Goal: Information Seeking & Learning: Learn about a topic

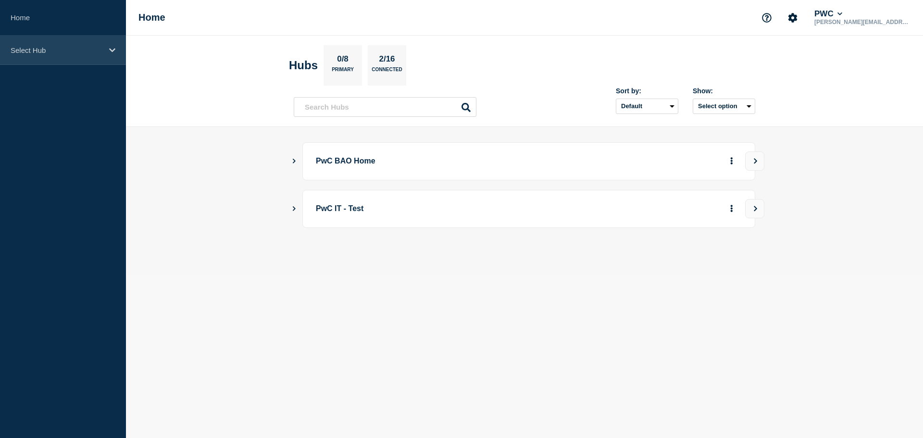
click at [25, 50] on p "Select Hub" at bounding box center [57, 50] width 92 height 8
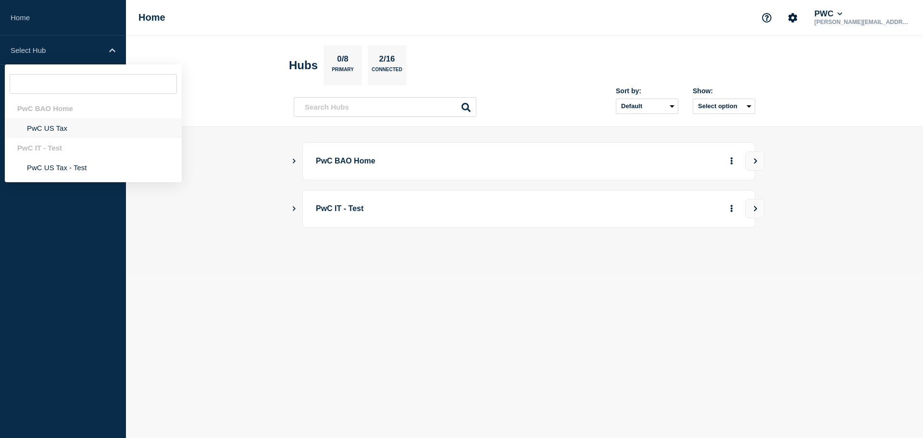
click at [36, 130] on li "PwC US Tax" at bounding box center [93, 128] width 177 height 20
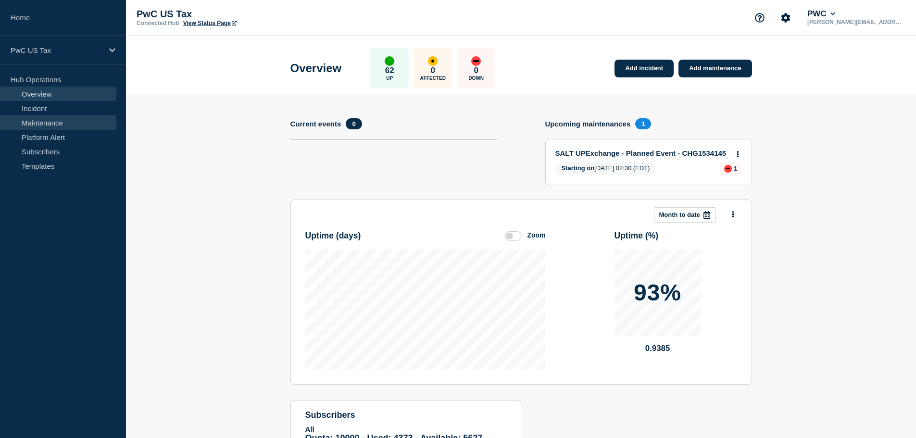
click at [59, 123] on link "Maintenance" at bounding box center [58, 122] width 116 height 14
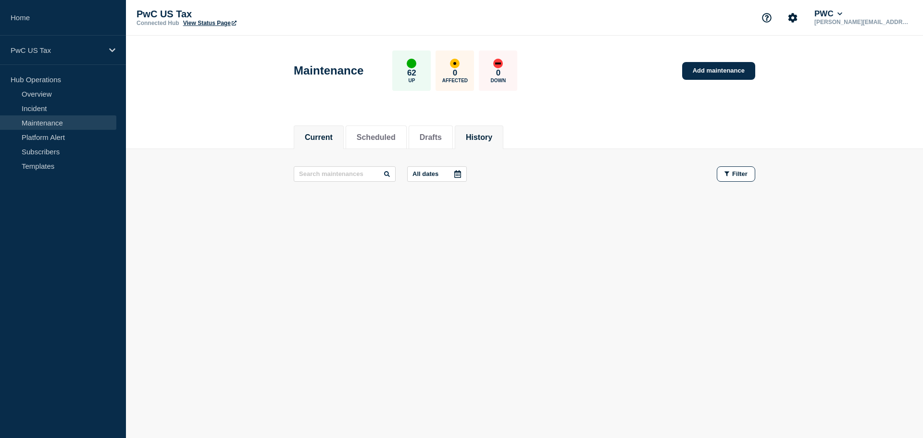
click at [483, 137] on button "History" at bounding box center [479, 137] width 26 height 9
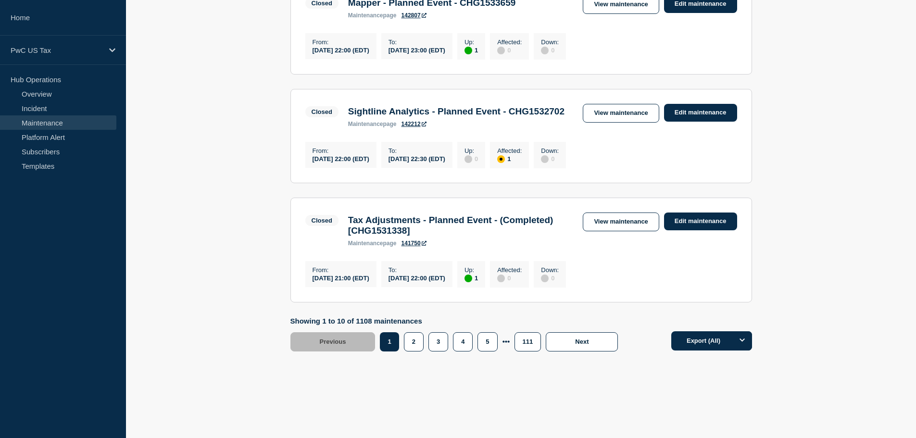
scroll to position [1093, 0]
click at [418, 343] on button "2" at bounding box center [414, 341] width 20 height 19
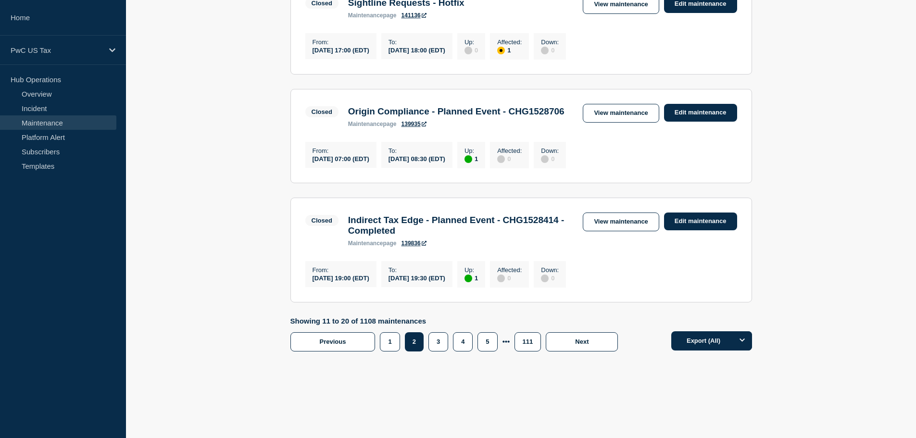
scroll to position [1106, 0]
click at [388, 344] on button "1" at bounding box center [390, 341] width 20 height 19
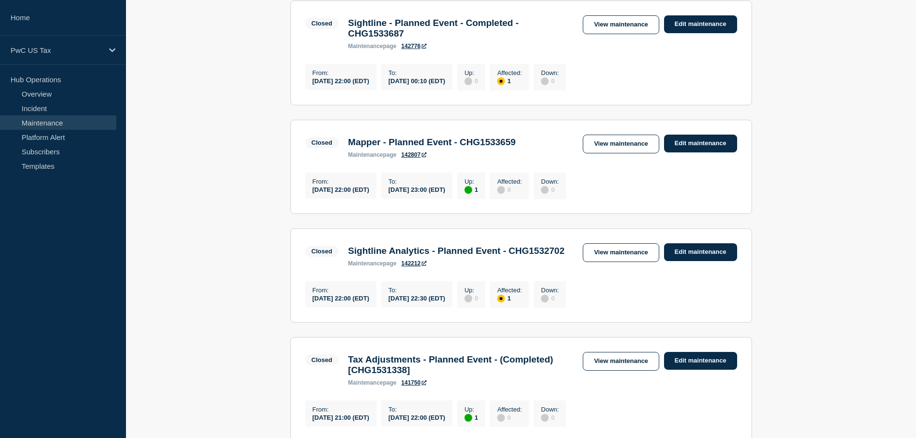
scroll to position [853, 0]
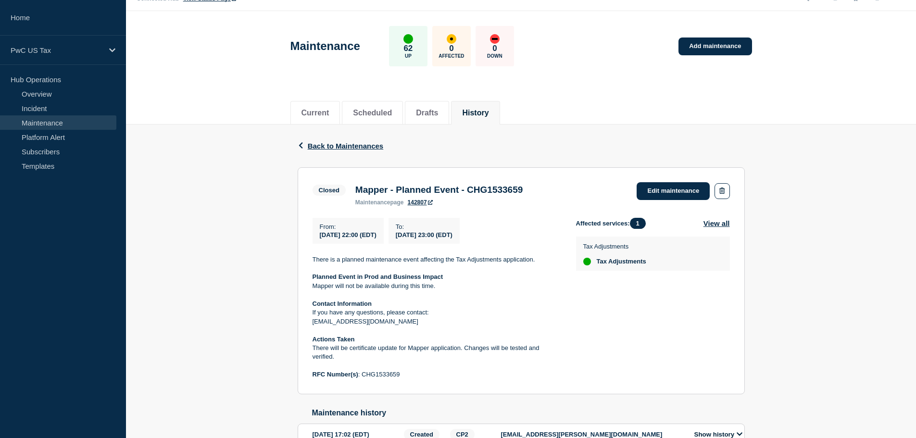
scroll to position [48, 0]
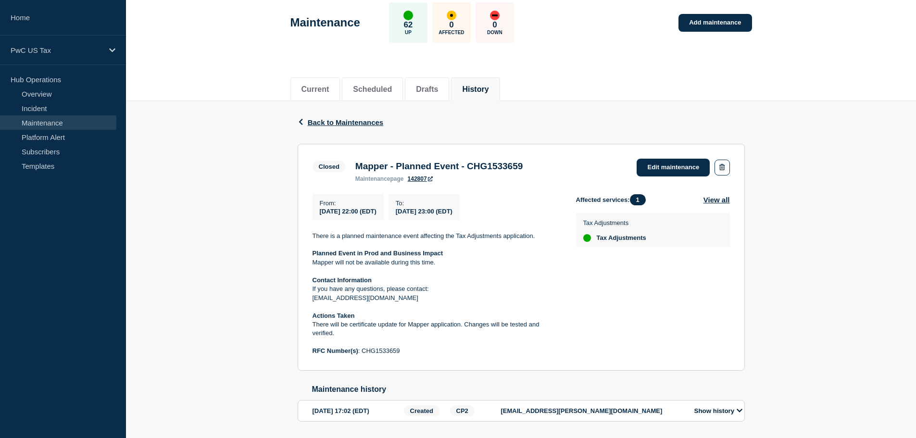
drag, startPoint x: 428, startPoint y: 265, endPoint x: 301, endPoint y: 258, distance: 127.2
click at [301, 258] on section "Closed Mapper - Planned Event - CHG1533659 maintenance page 142807 Edit mainten…" at bounding box center [521, 257] width 447 height 227
